Goal: Communication & Community: Ask a question

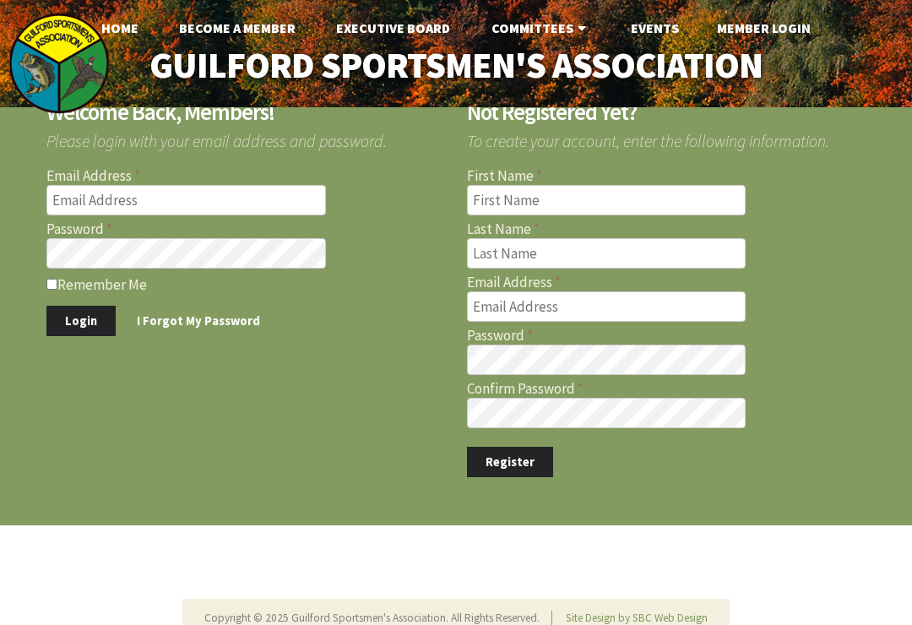
click at [182, 203] on input "Email Address" at bounding box center [186, 200] width 280 height 30
type input "[PERSON_NAME][EMAIL_ADDRESS][PERSON_NAME][DOMAIN_NAME]"
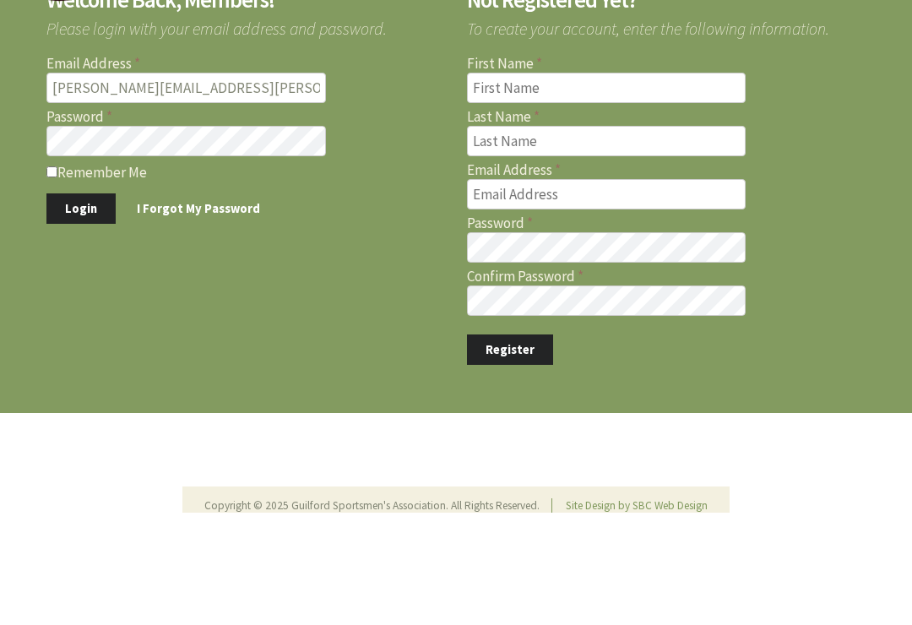
click at [89, 306] on button "Login" at bounding box center [80, 321] width 69 height 31
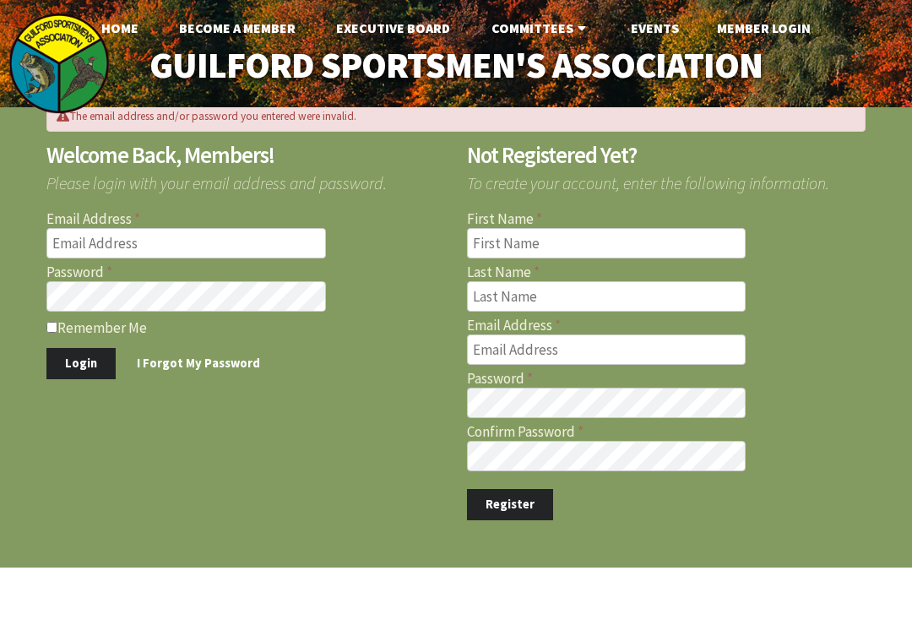
click at [174, 245] on input "Email Address" at bounding box center [186, 243] width 280 height 30
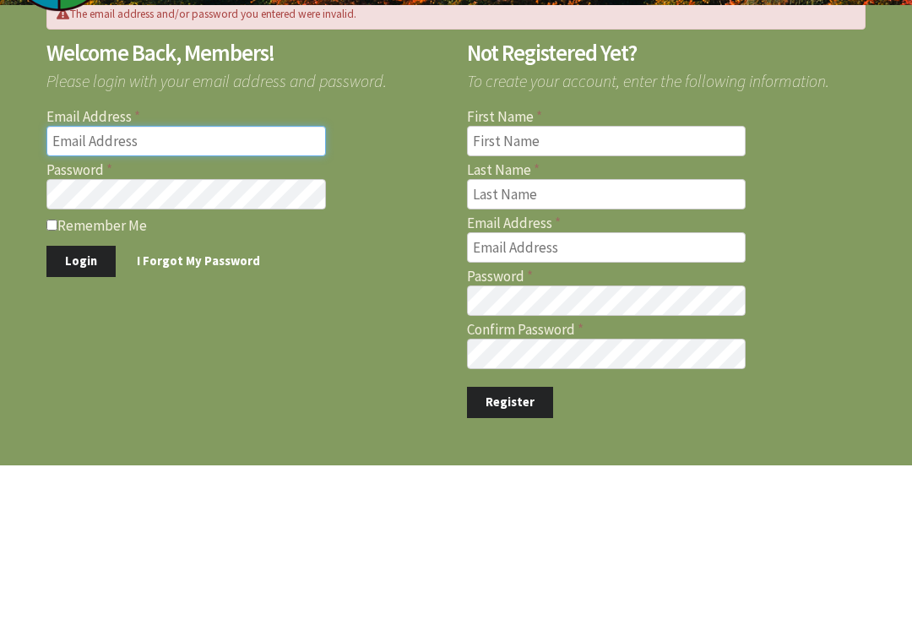
type input "[PERSON_NAME][EMAIL_ADDRESS][PERSON_NAME][DOMAIN_NAME]"
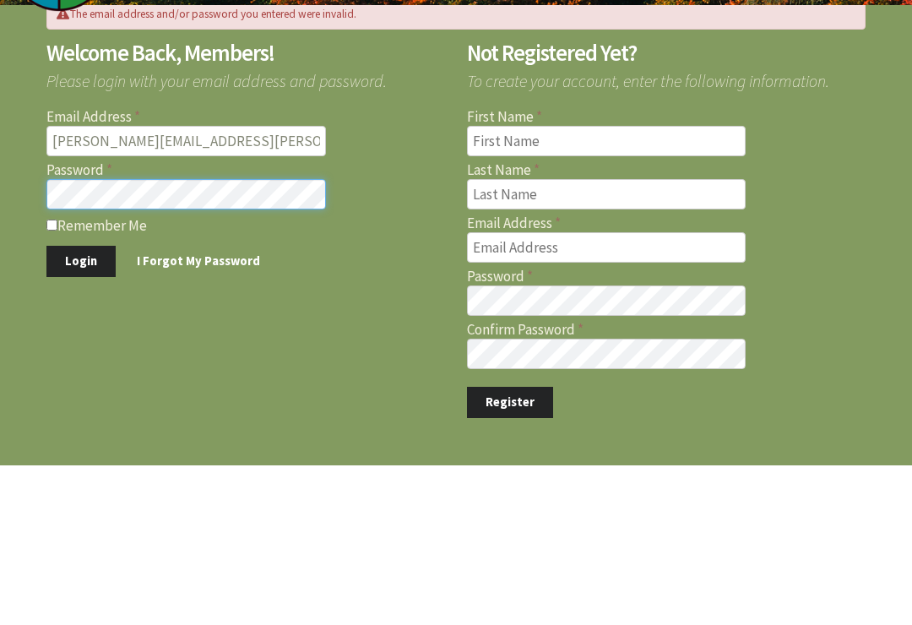
scroll to position [92, 0]
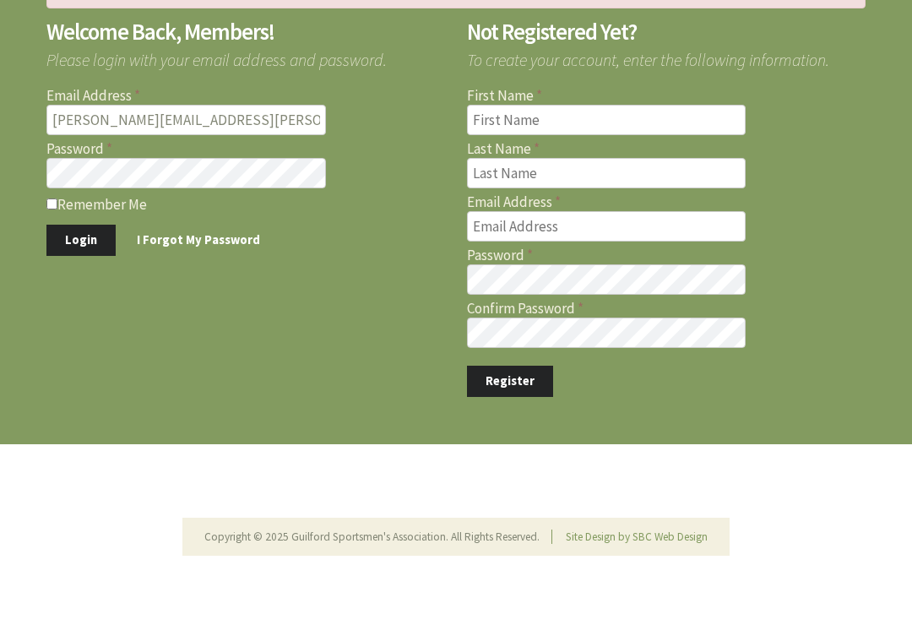
click at [90, 256] on button "Login" at bounding box center [80, 271] width 69 height 31
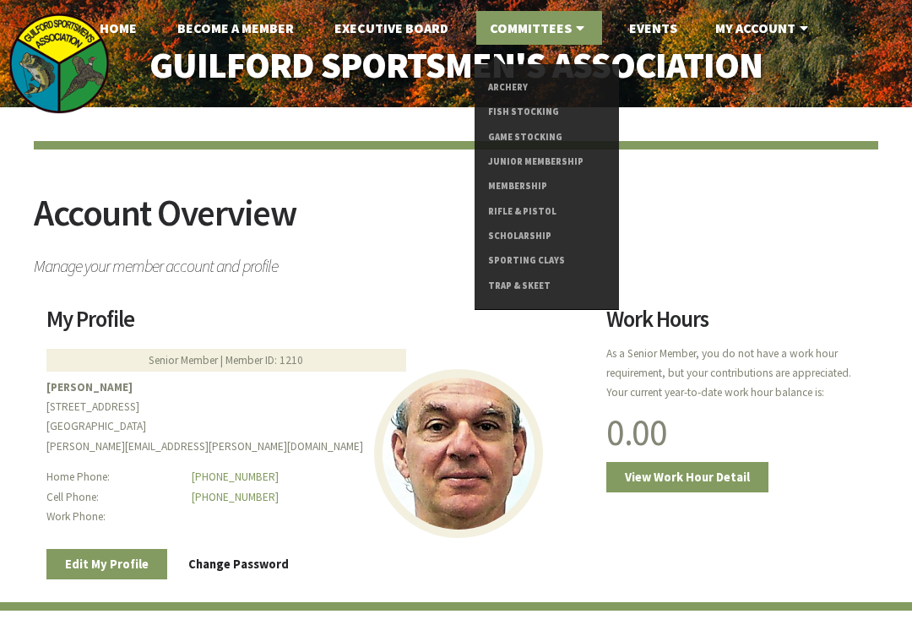
click at [516, 206] on link "Rifle & Pistol" at bounding box center [546, 211] width 117 height 24
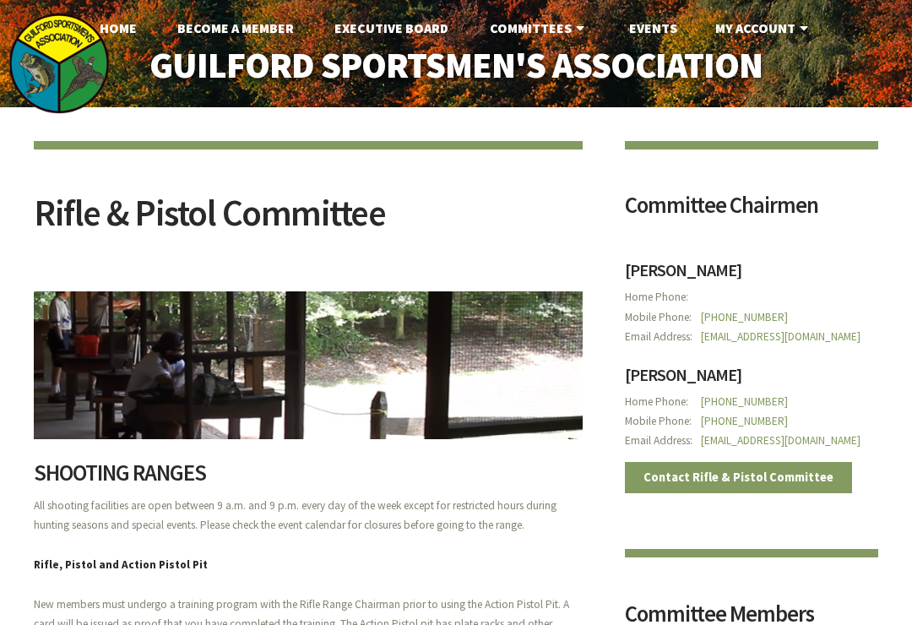
click at [759, 471] on link "Contact Rifle & Pistol Committee" at bounding box center [738, 477] width 227 height 31
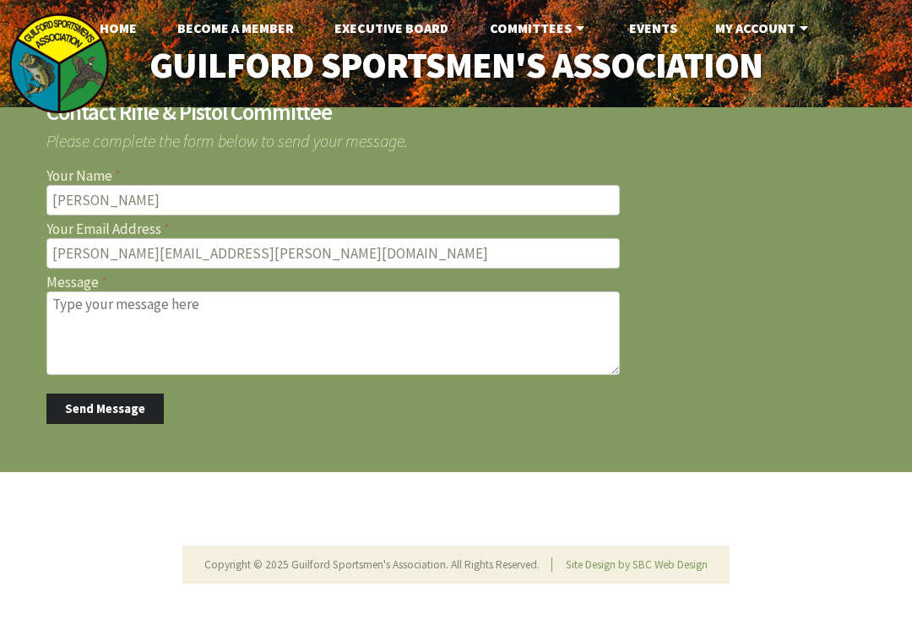
click at [78, 301] on textarea "Message" at bounding box center [332, 333] width 573 height 84
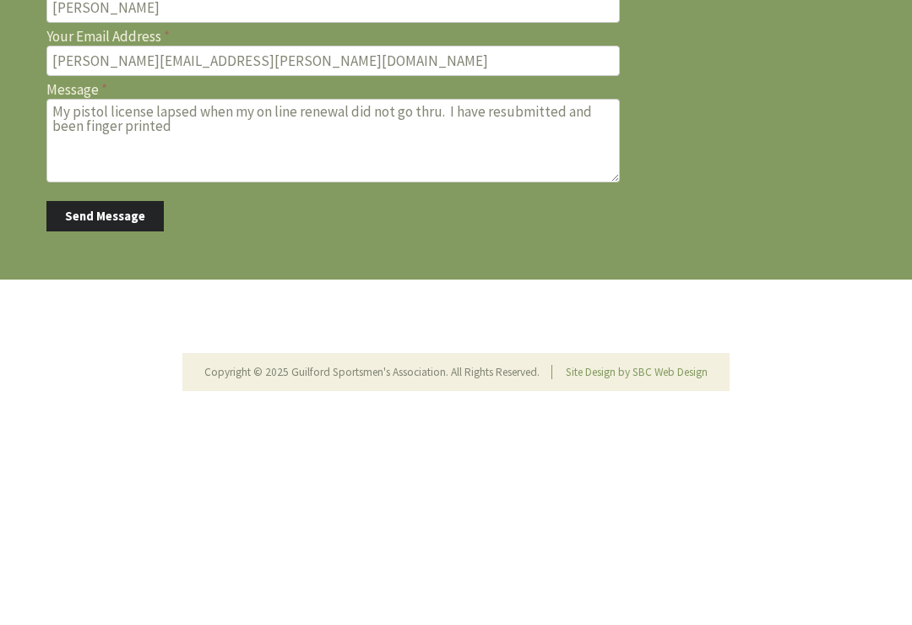
click at [566, 291] on textarea "My pistol license lapsed when my on line renewal did not go thru. I have resubm…" at bounding box center [332, 333] width 573 height 84
click at [293, 291] on textarea "My pistol license lapsed when my on line renewal did not go thru. I have resubm…" at bounding box center [332, 333] width 573 height 84
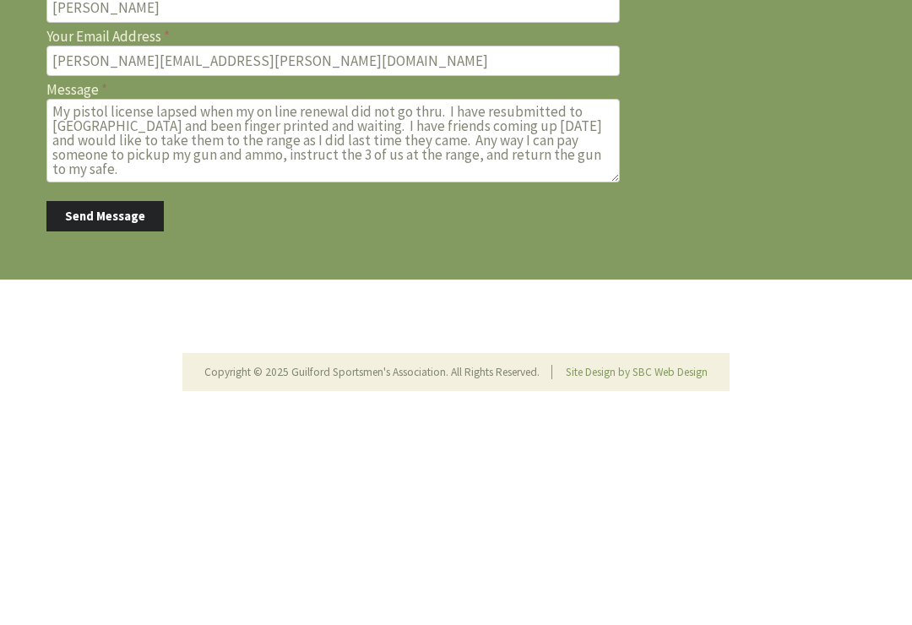
type textarea "My pistol license lapsed when my on line renewal did not go thru. I have resubm…"
click at [103, 394] on button "Send Message" at bounding box center [104, 409] width 117 height 31
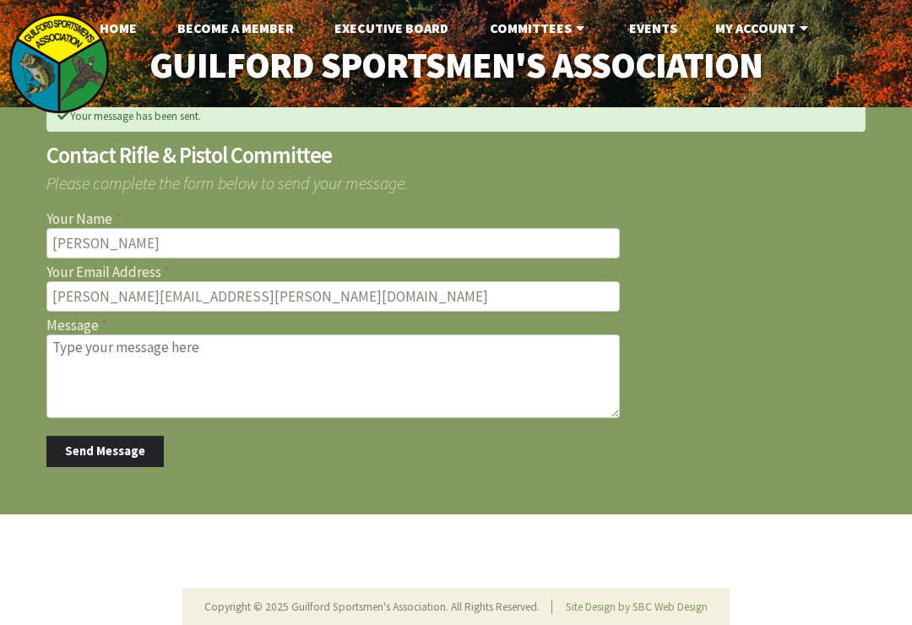
click at [763, 195] on section "Contact Rifle & Pistol Committee Please complete the form below to send your me…" at bounding box center [455, 305] width 819 height 323
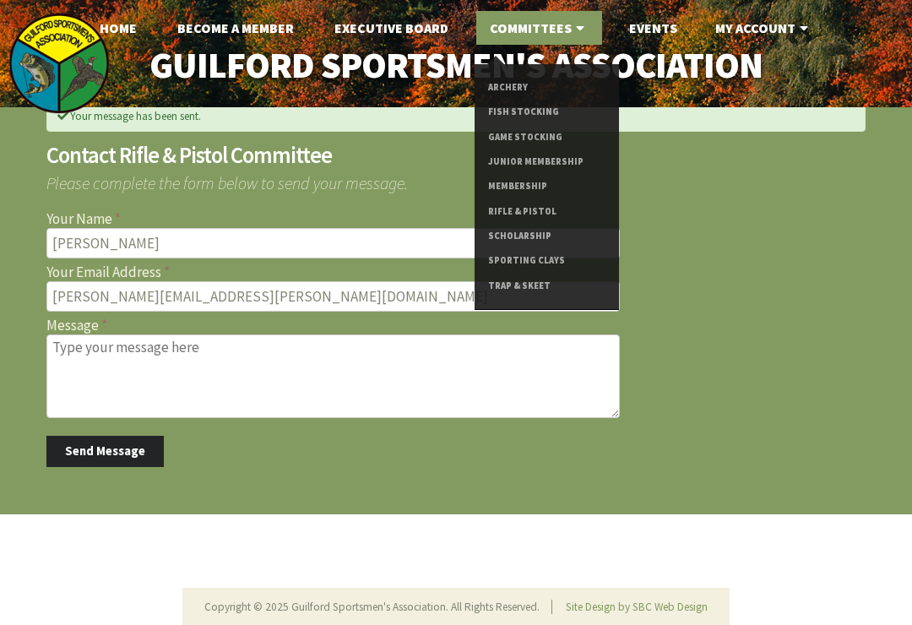
click at [539, 214] on link "Rifle & Pistol" at bounding box center [546, 211] width 117 height 24
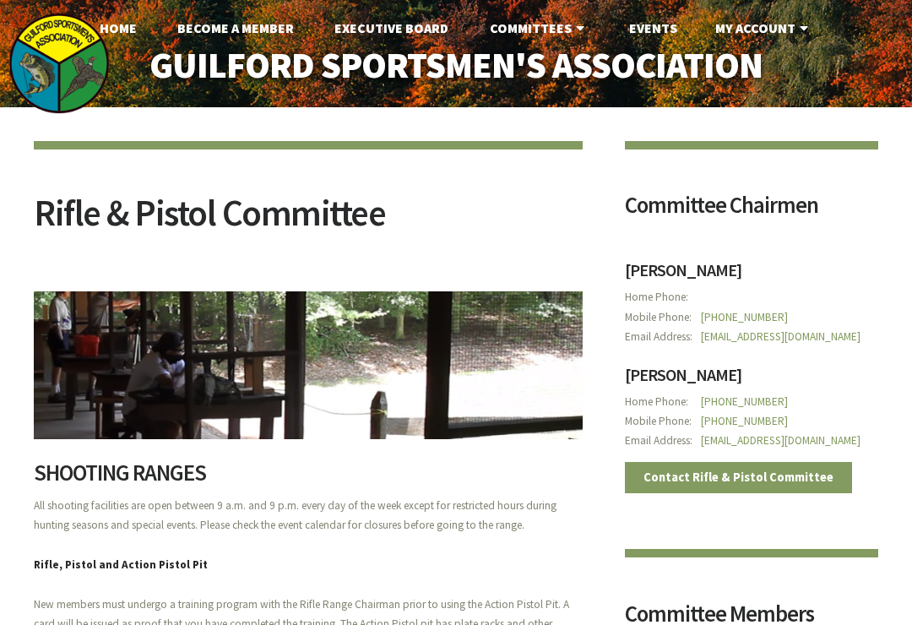
click at [773, 335] on link "[EMAIL_ADDRESS][DOMAIN_NAME]" at bounding box center [781, 336] width 160 height 14
